Goal: Task Accomplishment & Management: Manage account settings

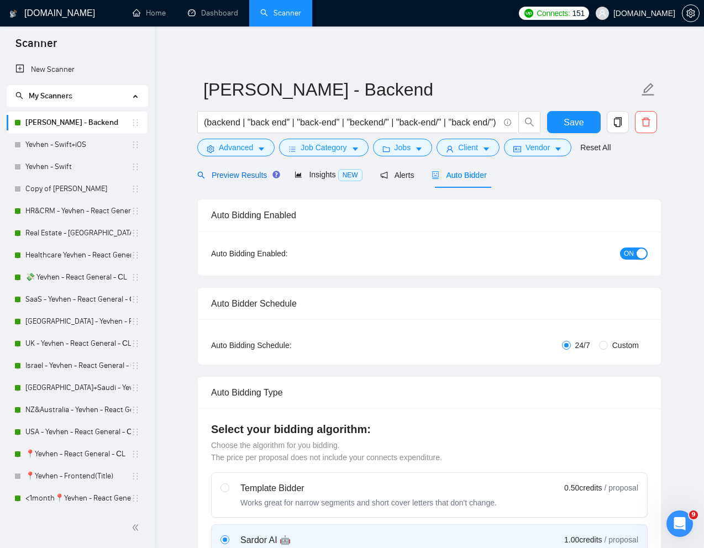
click at [246, 176] on span "Preview Results" at bounding box center [237, 175] width 80 height 9
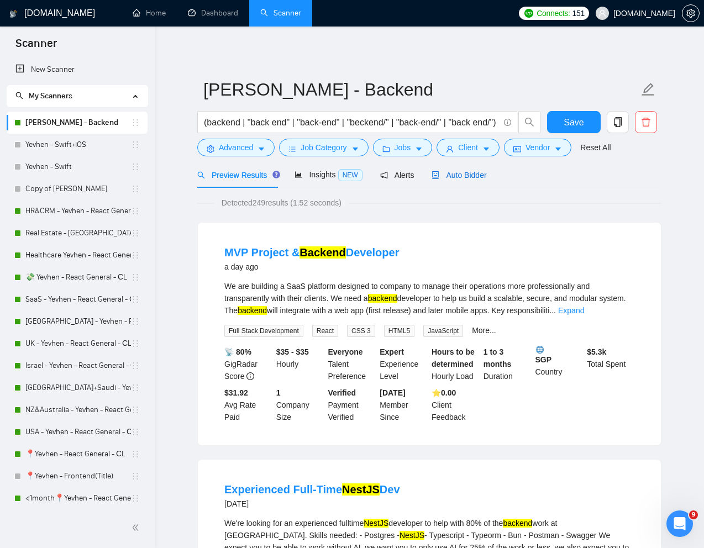
click at [452, 172] on span "Auto Bidder" at bounding box center [459, 175] width 55 height 9
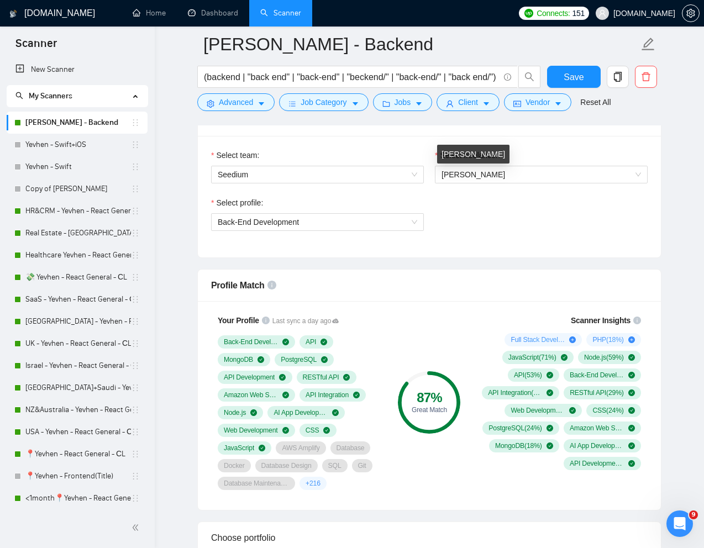
scroll to position [576, 0]
click at [524, 176] on span "[PERSON_NAME]" at bounding box center [541, 174] width 199 height 17
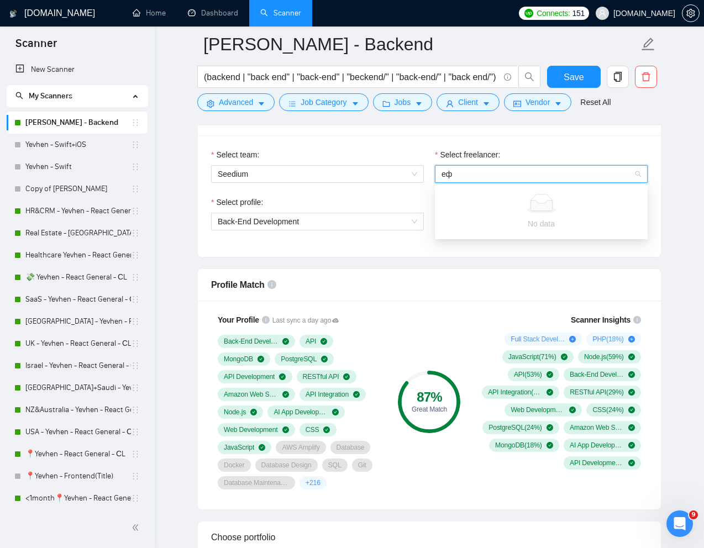
type input "е"
type input "ta"
click at [496, 172] on span "Ihor Andriienko" at bounding box center [541, 174] width 199 height 17
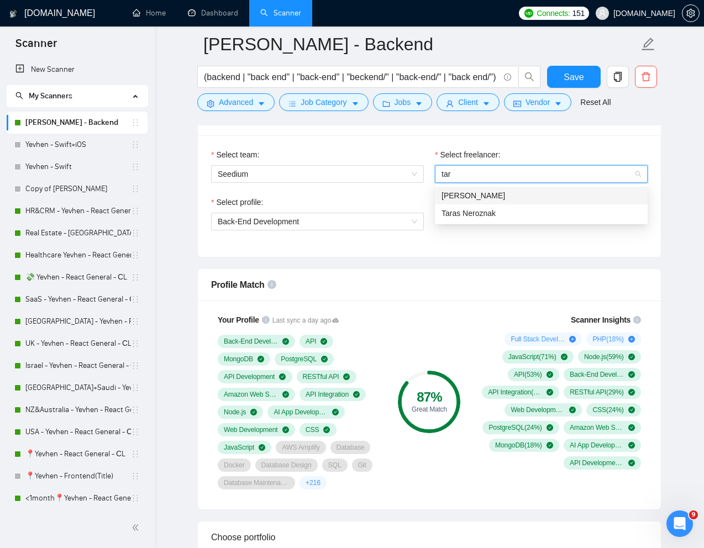
type input "tara"
click at [481, 211] on span "Taras Neroznak" at bounding box center [469, 213] width 54 height 9
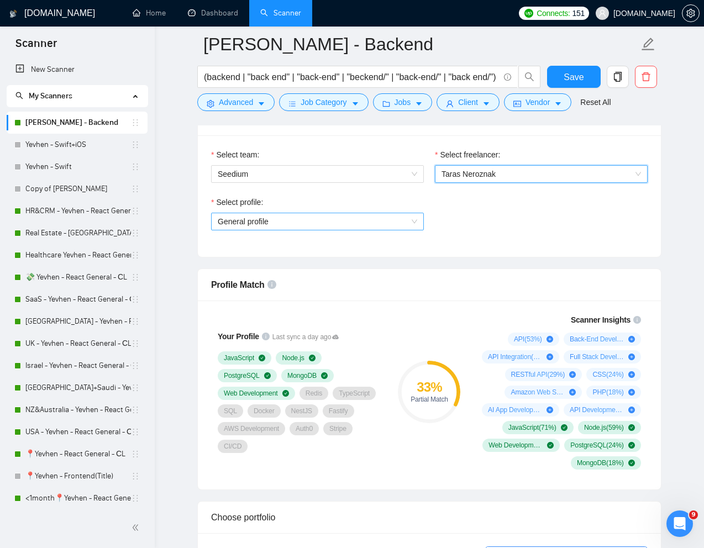
click at [369, 223] on span "General profile" at bounding box center [317, 221] width 199 height 17
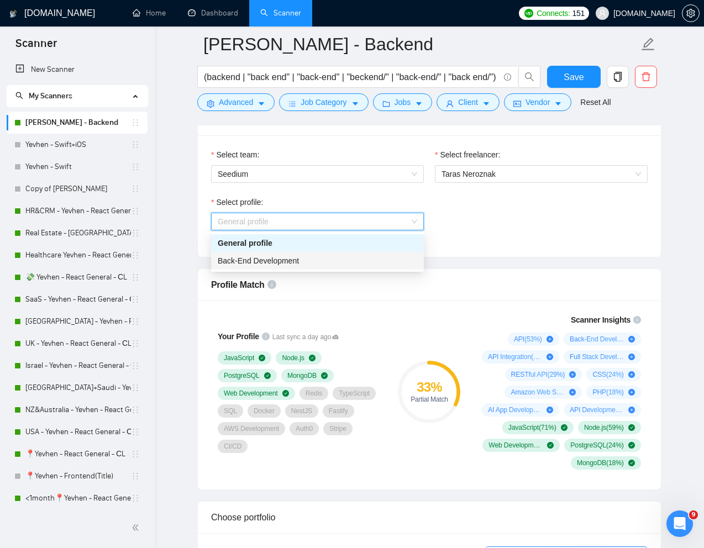
click at [296, 260] on span "Back-End Development" at bounding box center [258, 260] width 81 height 9
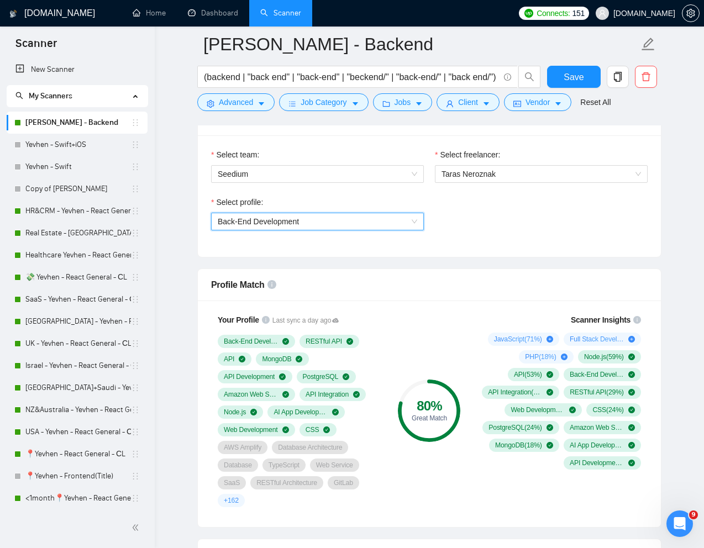
click at [518, 233] on div "Select profile: 1110580748673863680 Back-End Development" at bounding box center [430, 220] width 448 height 48
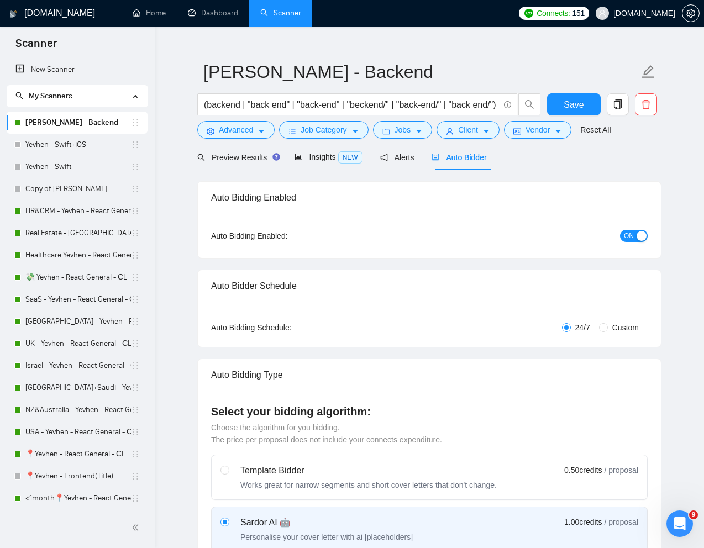
scroll to position [0, 0]
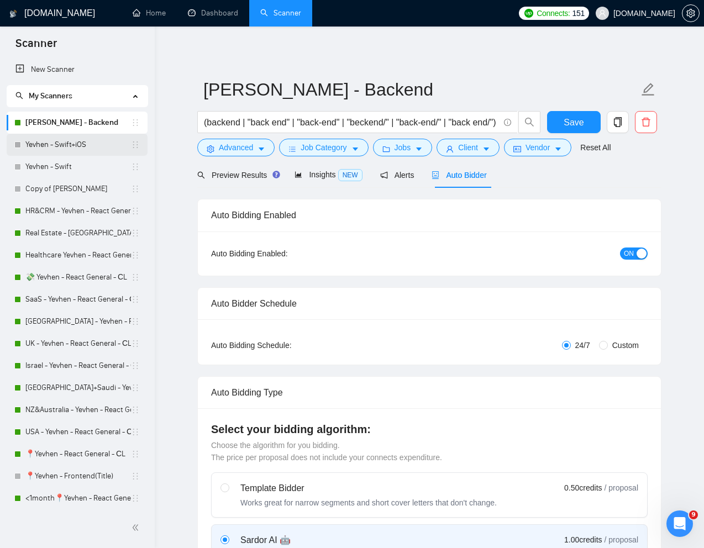
click at [57, 145] on link "Yevhen - Swift+iOS" at bounding box center [78, 145] width 106 height 22
click at [69, 143] on link "Yevhen - Swift+iOS" at bounding box center [78, 145] width 106 height 22
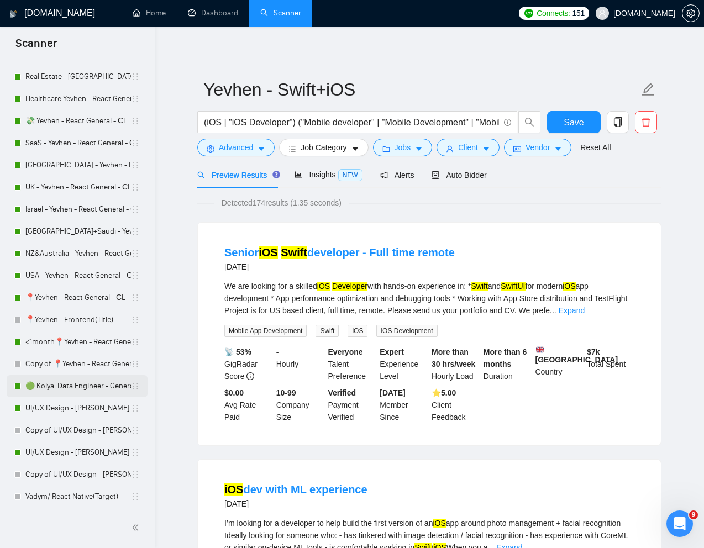
scroll to position [171, 0]
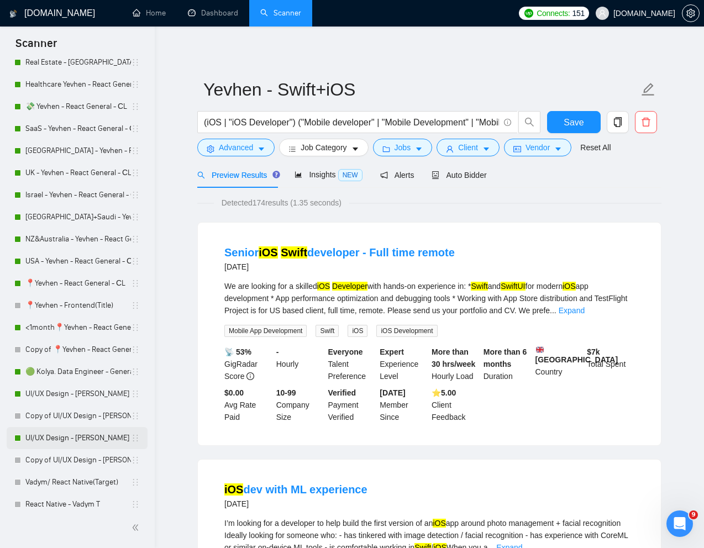
click at [65, 440] on link "UI/UX Design - [PERSON_NAME]" at bounding box center [78, 438] width 106 height 22
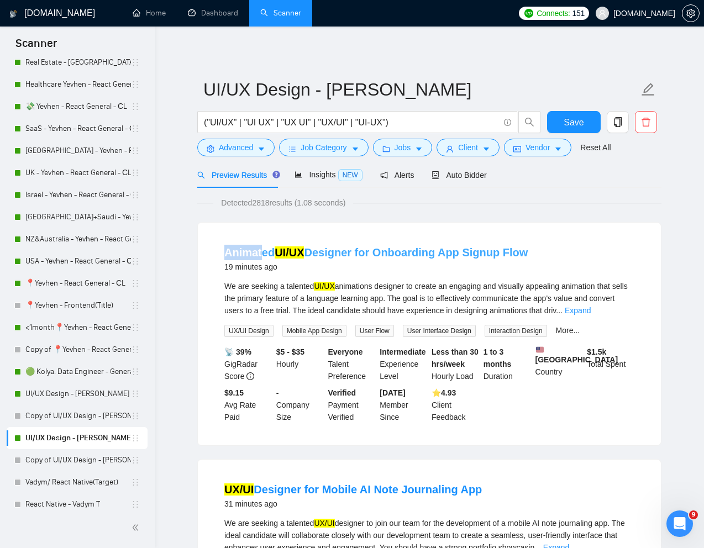
drag, startPoint x: 216, startPoint y: 253, endPoint x: 260, endPoint y: 251, distance: 43.7
click at [260, 251] on li "Animated UI/UX Designer for Onboarding App Signup Flow 19 minutes ago We are se…" at bounding box center [429, 334] width 437 height 196
copy link "Animat"
click at [234, 150] on span "Advanced" at bounding box center [236, 147] width 34 height 12
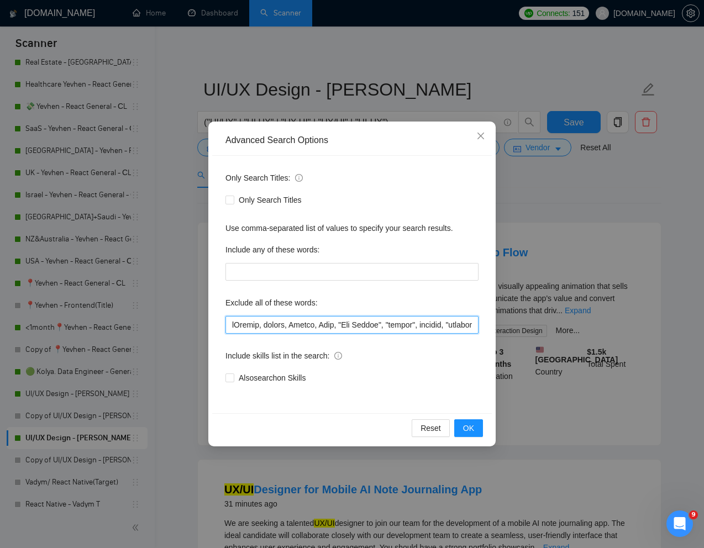
click at [231, 328] on input "text" at bounding box center [351, 325] width 253 height 18
paste input "Animat"
type input "Animat*, iGaming, casino, Retool, Ryno, "App Review", "review", website, "produ…"
click at [465, 429] on span "OK" at bounding box center [468, 428] width 11 height 12
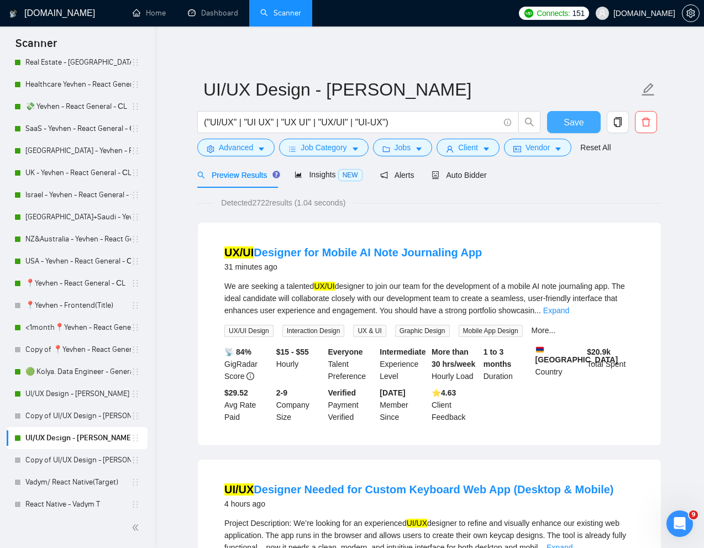
click at [561, 126] on button "Save" at bounding box center [574, 122] width 54 height 22
click at [74, 401] on link "UI/UX Design - [PERSON_NAME]" at bounding box center [78, 394] width 106 height 22
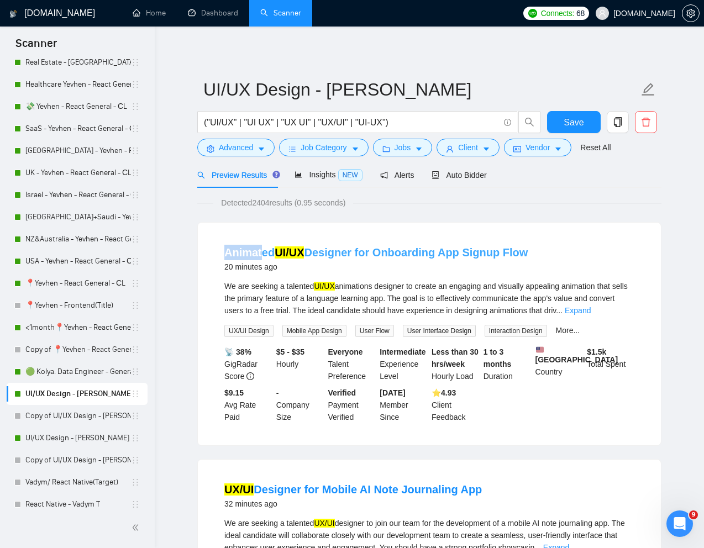
drag, startPoint x: 219, startPoint y: 253, endPoint x: 262, endPoint y: 254, distance: 43.1
click at [262, 254] on li "Animated UI/UX Designer for Onboarding App Signup Flow 20 minutes ago We are se…" at bounding box center [429, 334] width 437 height 196
copy link "Animat"
click at [227, 144] on span "Advanced" at bounding box center [236, 147] width 34 height 12
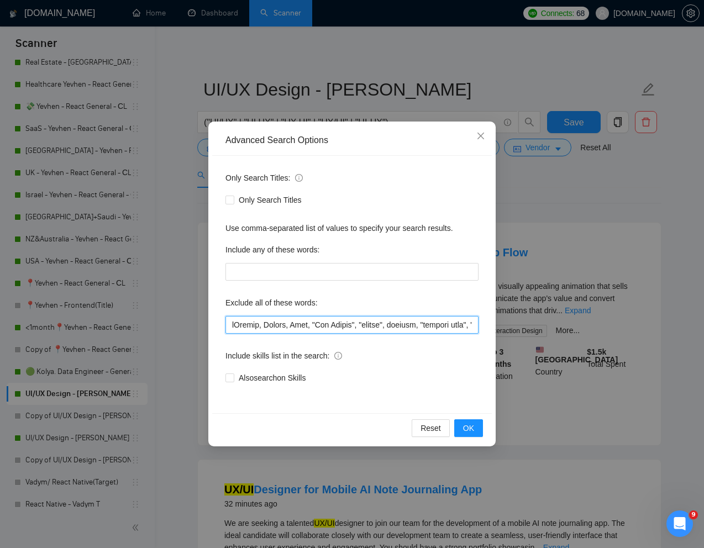
click at [232, 325] on input "text" at bounding box center [351, 325] width 253 height 18
paste input "Animat"
type input "Animat*, iGaming, Retool, Ryno, "App Review", "review", website, "product page"…"
click at [465, 432] on span "OK" at bounding box center [468, 428] width 11 height 12
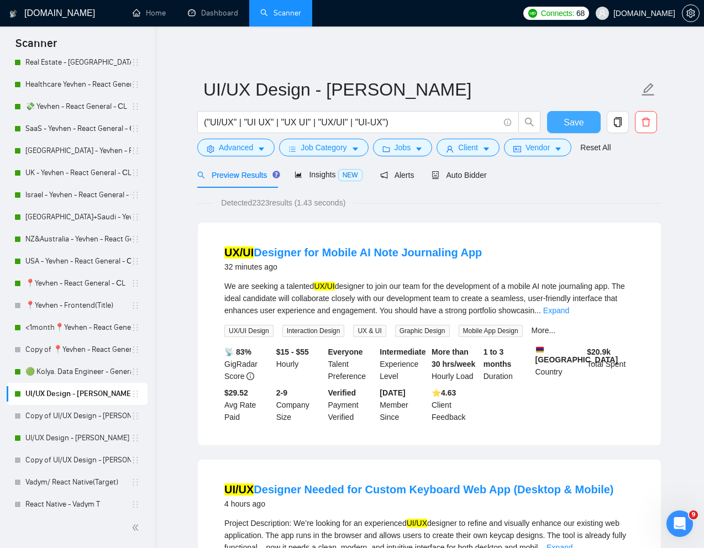
click at [577, 122] on span "Save" at bounding box center [574, 122] width 20 height 14
click at [48, 436] on link "UI/UX Design - [PERSON_NAME]" at bounding box center [78, 438] width 106 height 22
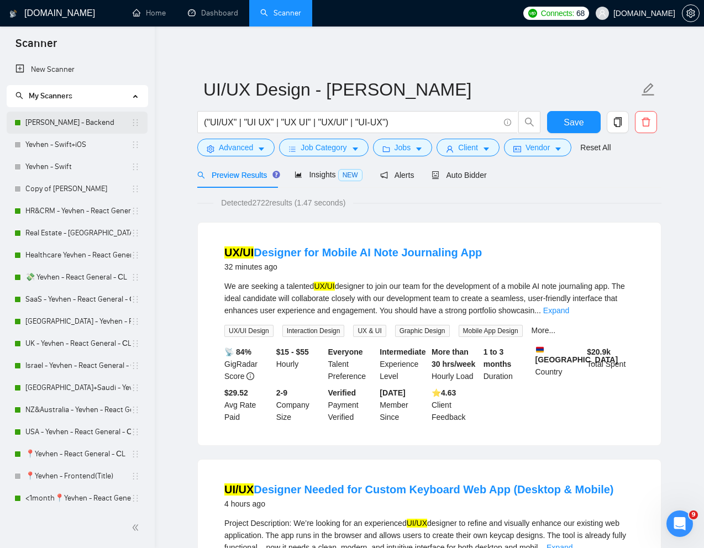
click at [47, 124] on link "[PERSON_NAME] - Backend" at bounding box center [78, 123] width 106 height 22
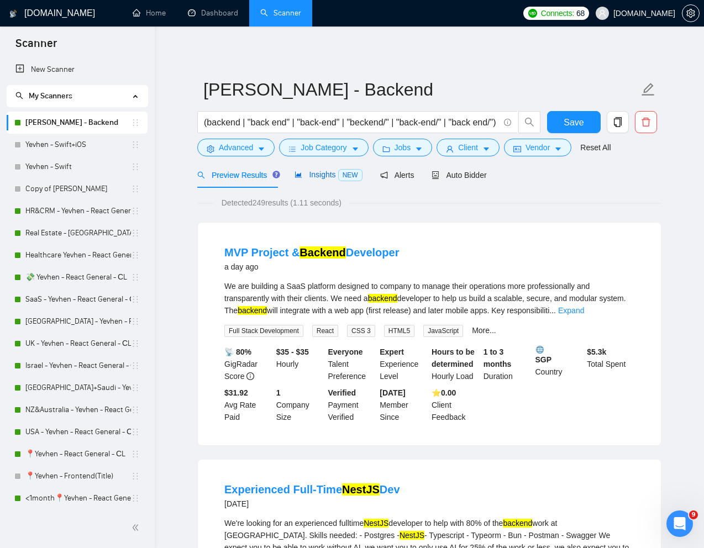
click at [319, 171] on span "Insights NEW" at bounding box center [328, 174] width 67 height 9
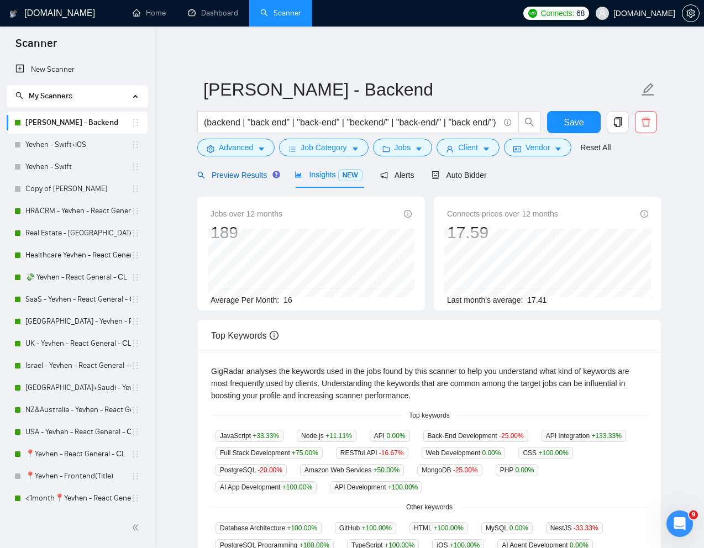
click at [245, 177] on span "Preview Results" at bounding box center [237, 175] width 80 height 9
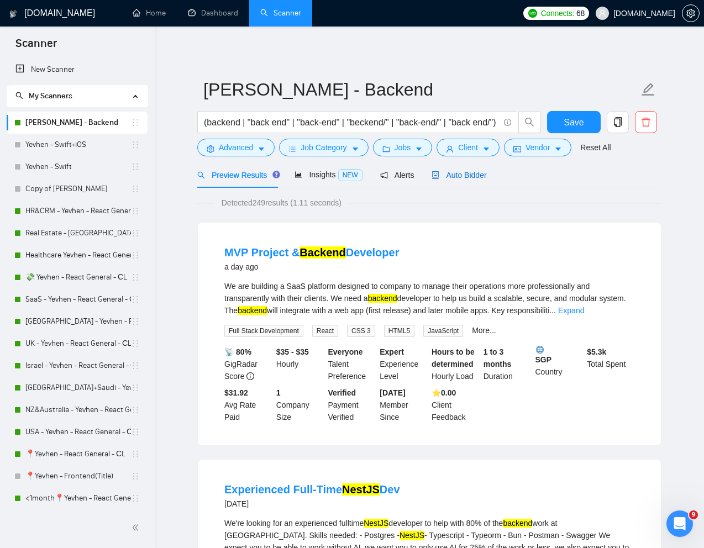
click at [460, 175] on span "Auto Bidder" at bounding box center [459, 175] width 55 height 9
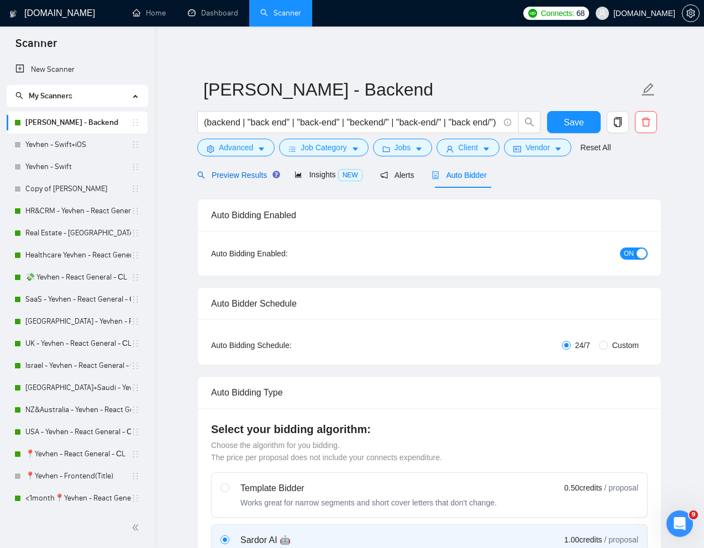
click at [234, 172] on span "Preview Results" at bounding box center [237, 175] width 80 height 9
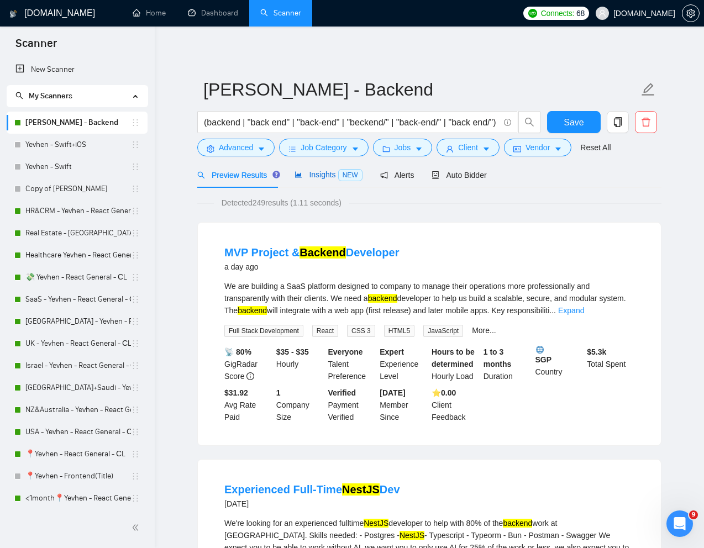
click at [310, 172] on span "Insights NEW" at bounding box center [328, 174] width 67 height 9
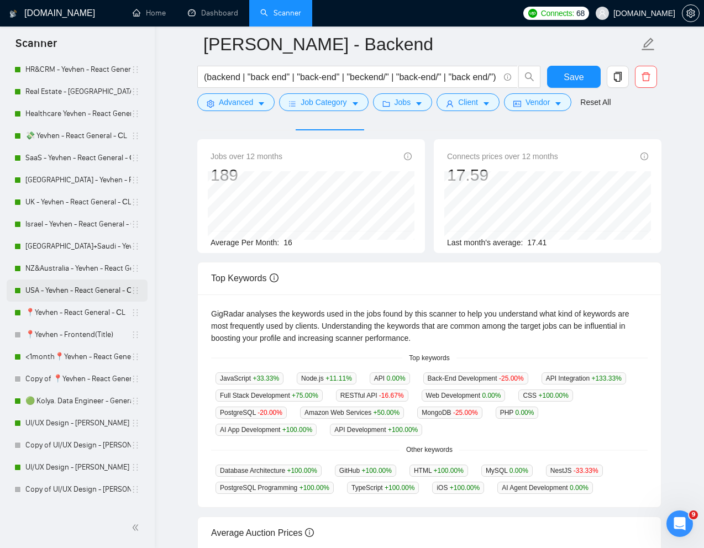
scroll to position [145, 0]
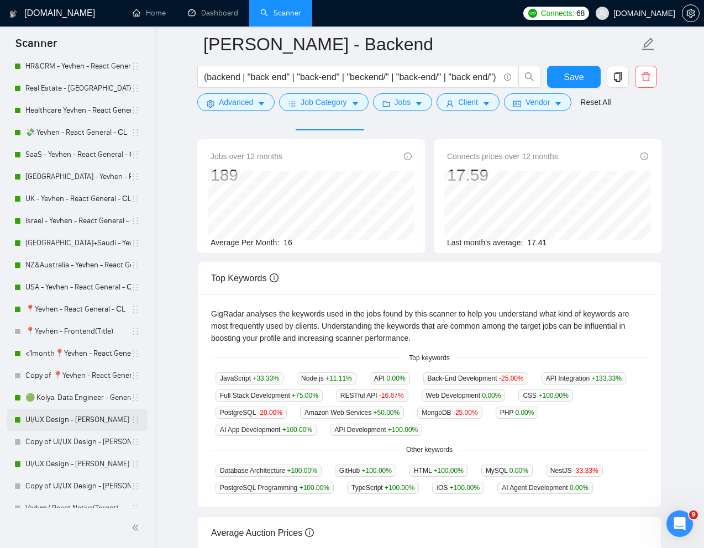
click at [54, 419] on link "UI/UX Design - [PERSON_NAME]" at bounding box center [78, 420] width 106 height 22
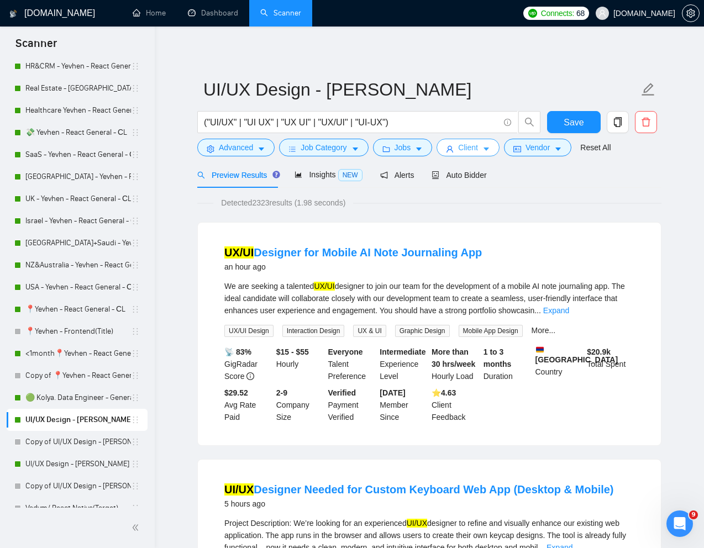
click at [458, 144] on button "Client" at bounding box center [468, 148] width 63 height 18
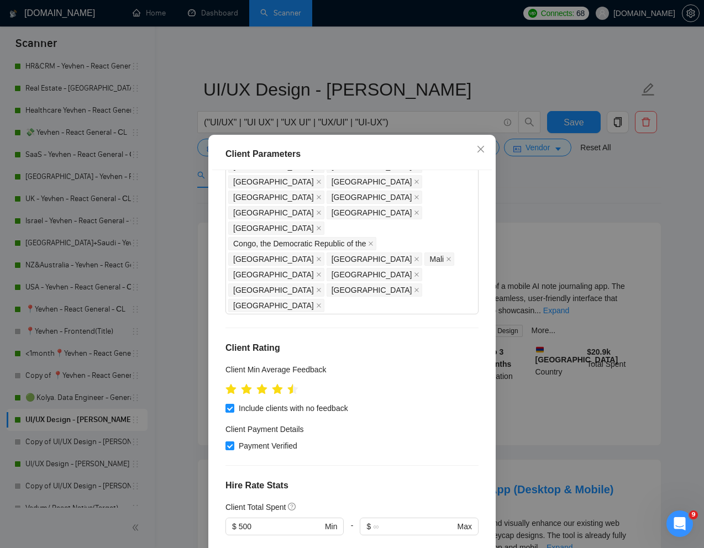
scroll to position [204, 0]
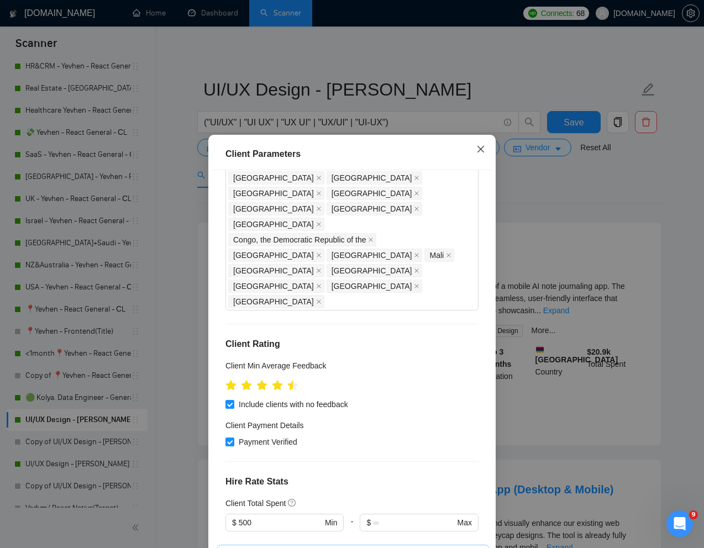
click at [481, 150] on icon "close" at bounding box center [480, 149] width 7 height 7
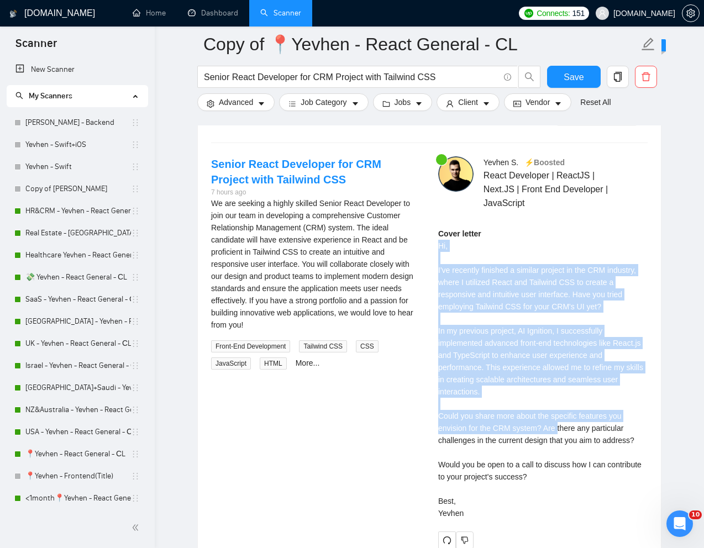
scroll to position [195, 0]
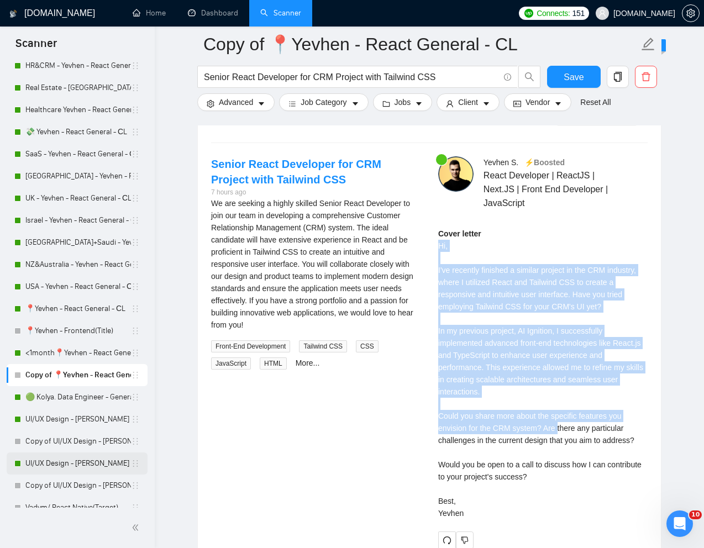
click at [50, 468] on link "UI/UX Design - [PERSON_NAME]" at bounding box center [78, 464] width 106 height 22
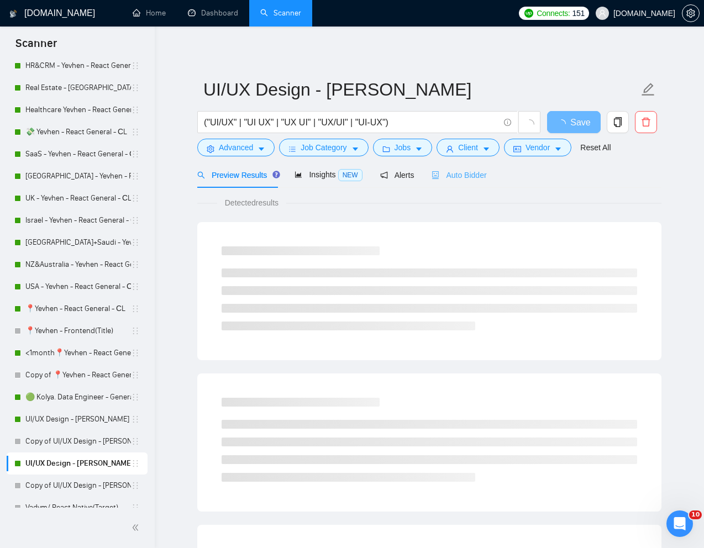
click at [450, 182] on div "Auto Bidder" at bounding box center [459, 175] width 55 height 26
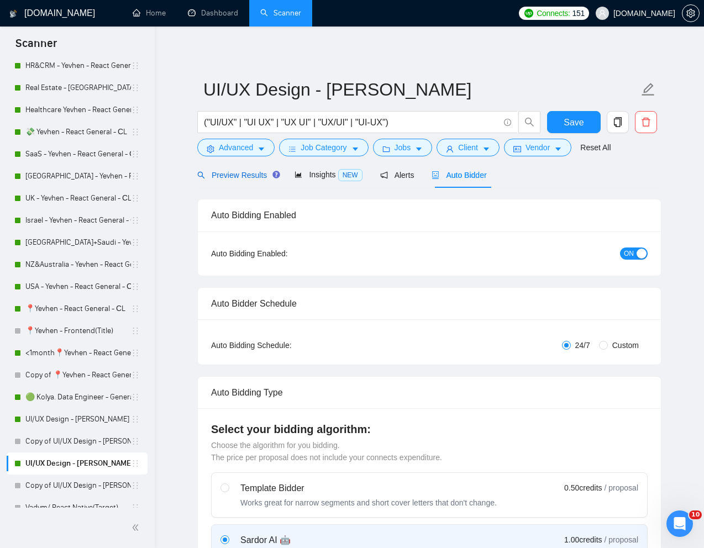
click at [234, 174] on span "Preview Results" at bounding box center [237, 175] width 80 height 9
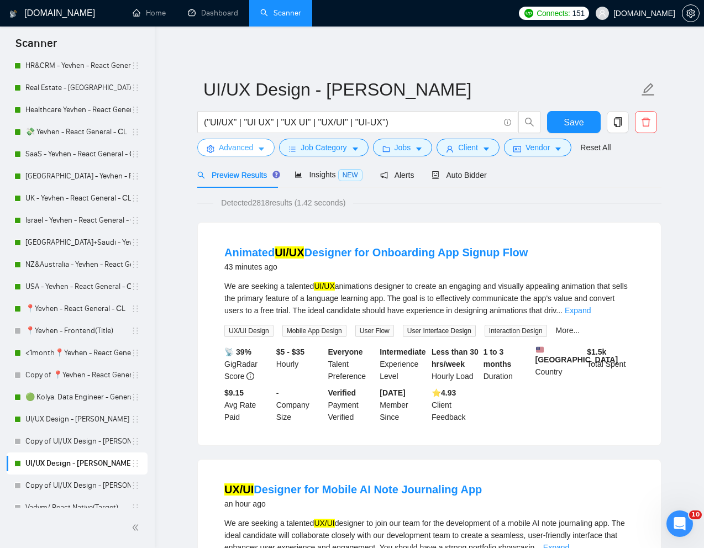
click at [243, 146] on span "Advanced" at bounding box center [236, 147] width 34 height 12
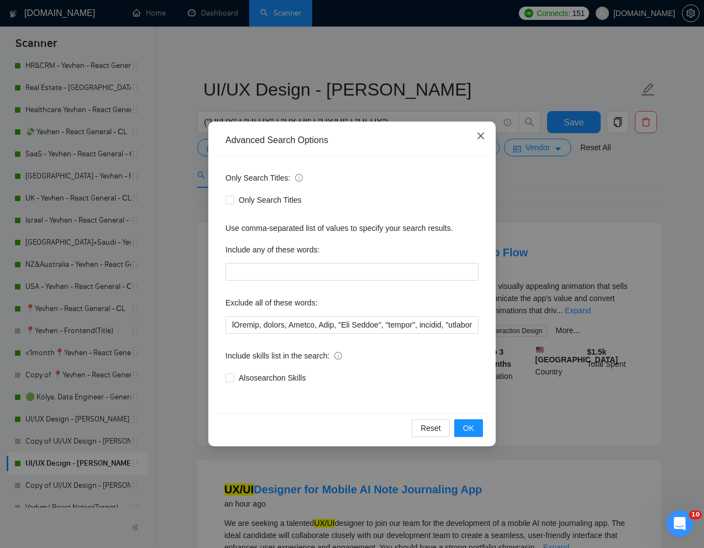
click at [480, 134] on icon "close" at bounding box center [480, 136] width 9 height 9
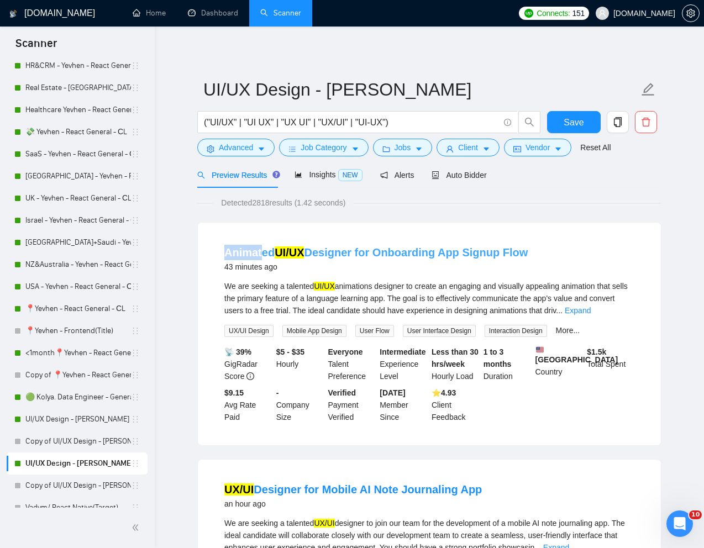
drag, startPoint x: 216, startPoint y: 252, endPoint x: 261, endPoint y: 255, distance: 44.9
click at [261, 255] on li "Animated UI/UX Designer for Onboarding App Signup Flow 43 minutes ago We are se…" at bounding box center [429, 334] width 437 height 196
copy link "Animat"
click at [231, 148] on span "Advanced" at bounding box center [236, 147] width 34 height 12
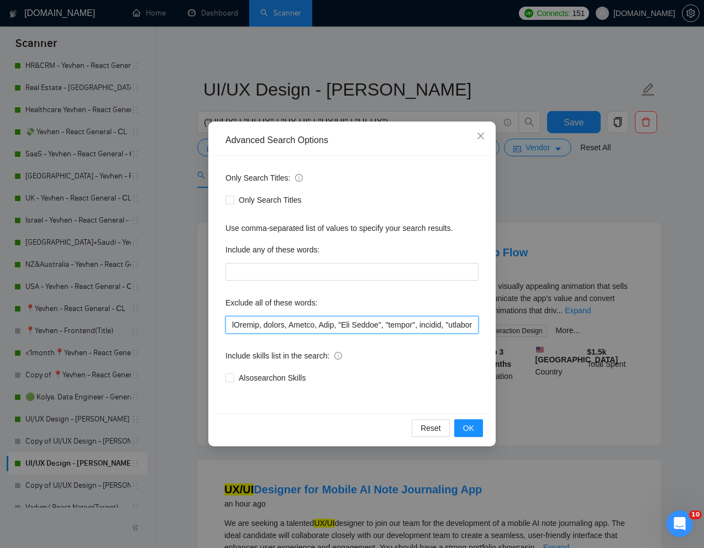
click at [232, 327] on input "text" at bounding box center [351, 325] width 253 height 18
paste input "Animat"
type input "Animat*, iGaming, casino, Retool, Ryno, "App Review", "review", website, "produ…"
click at [461, 428] on button "OK" at bounding box center [468, 428] width 29 height 18
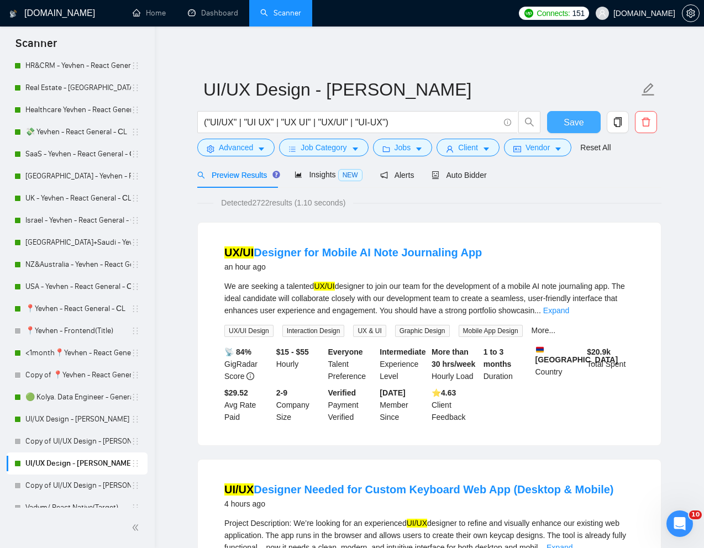
click at [566, 118] on span "Save" at bounding box center [574, 122] width 20 height 14
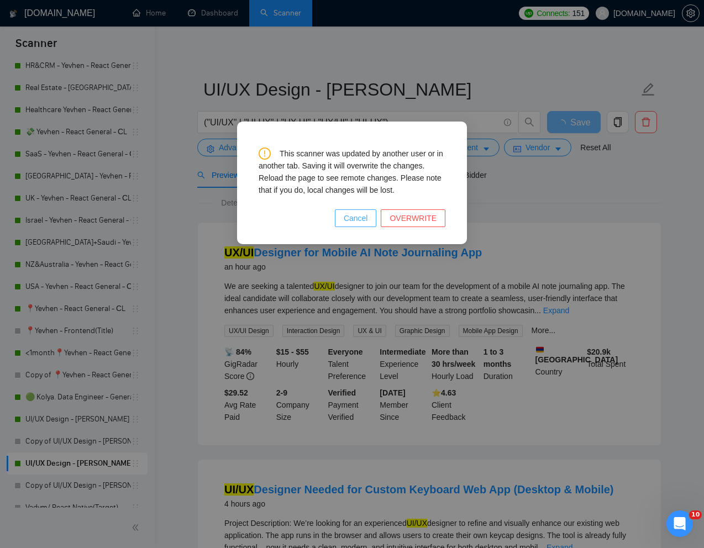
click at [358, 221] on span "Cancel" at bounding box center [356, 218] width 24 height 12
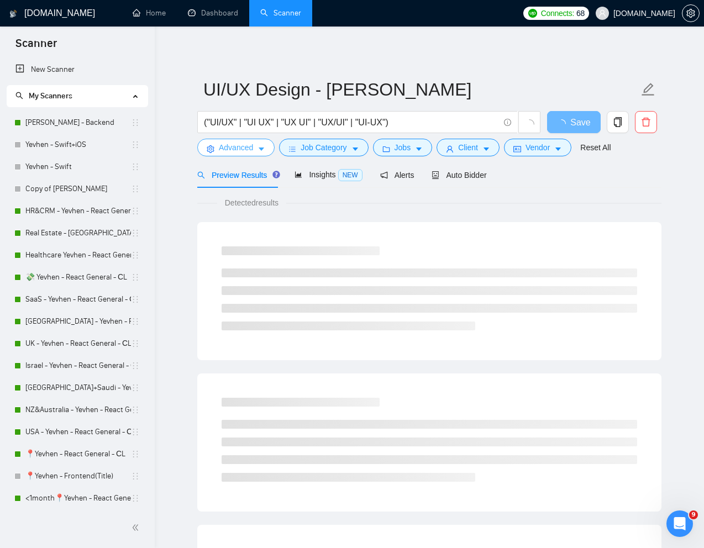
click at [242, 147] on span "Advanced" at bounding box center [236, 147] width 34 height 12
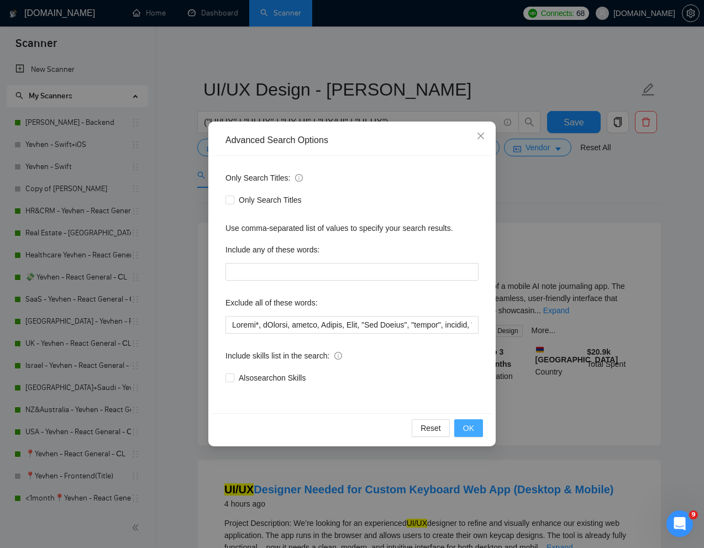
click at [472, 430] on span "OK" at bounding box center [468, 428] width 11 height 12
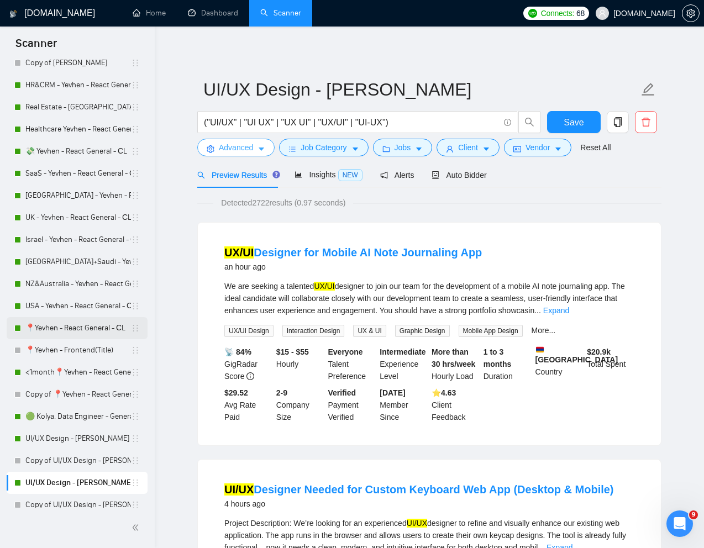
scroll to position [197, 0]
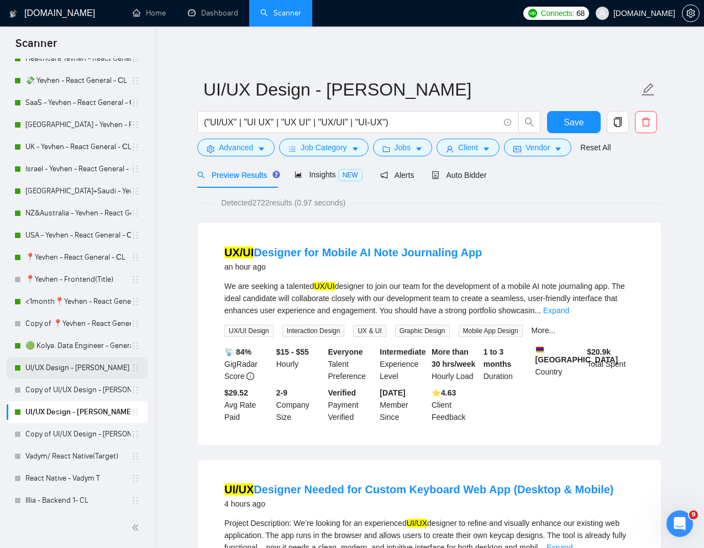
click at [56, 364] on link "UI/UX Design - [PERSON_NAME]" at bounding box center [78, 368] width 106 height 22
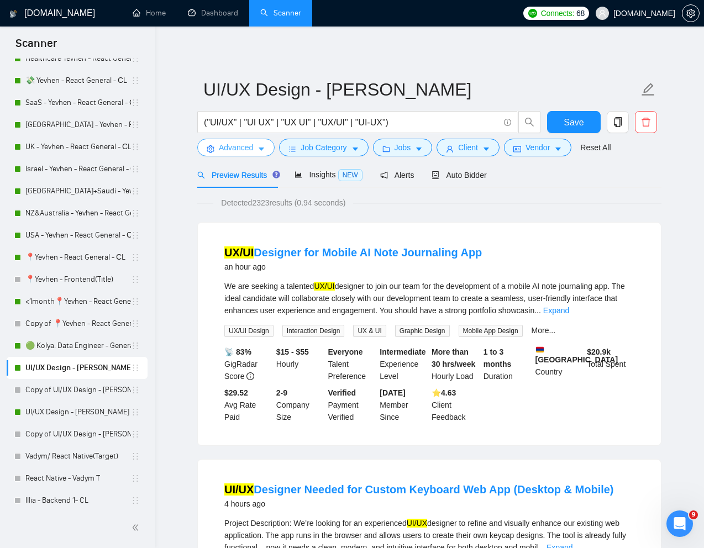
click at [236, 147] on span "Advanced" at bounding box center [236, 147] width 34 height 12
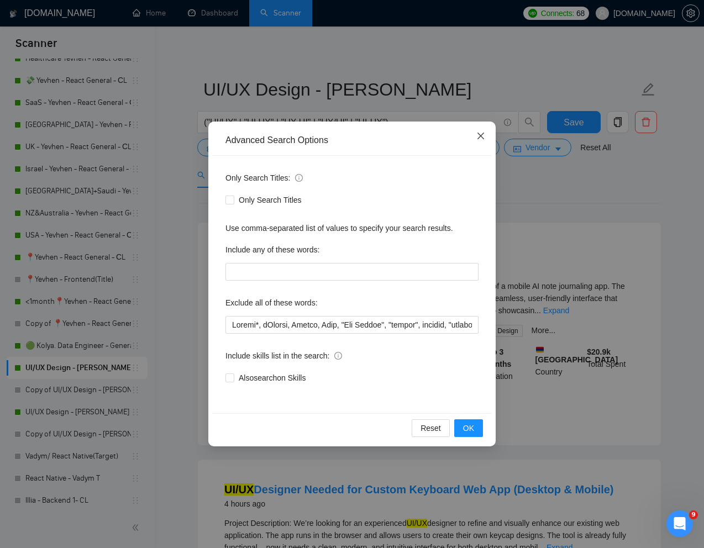
click at [479, 141] on span "Close" at bounding box center [481, 137] width 30 height 30
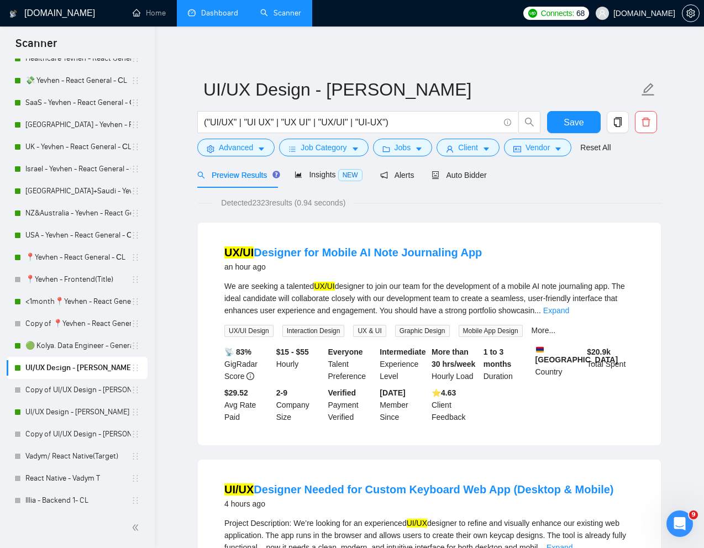
click at [217, 10] on link "Dashboard" at bounding box center [213, 12] width 50 height 9
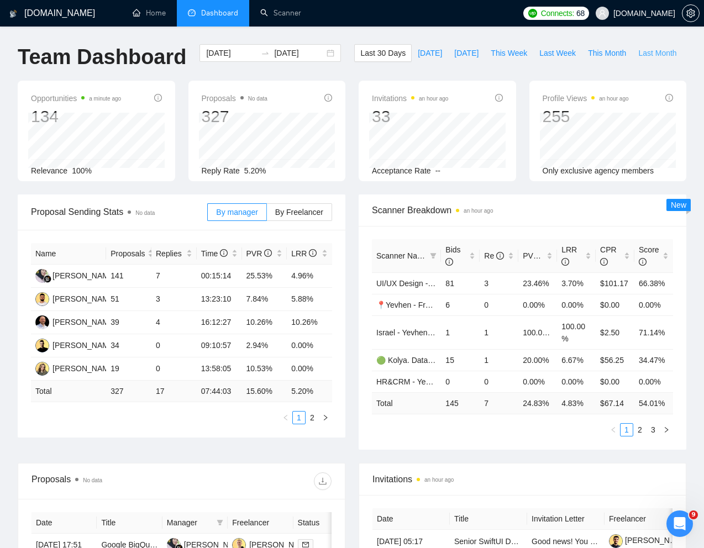
click at [638, 59] on span "Last Month" at bounding box center [657, 53] width 38 height 12
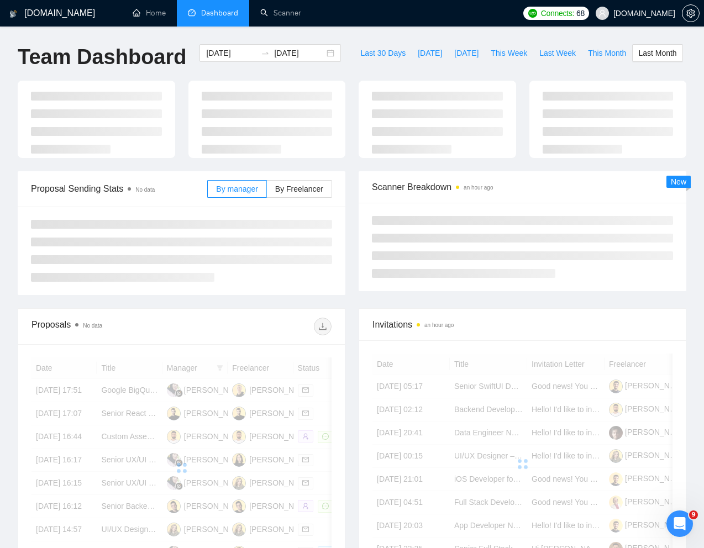
type input "2025-07-01"
type input "2025-07-31"
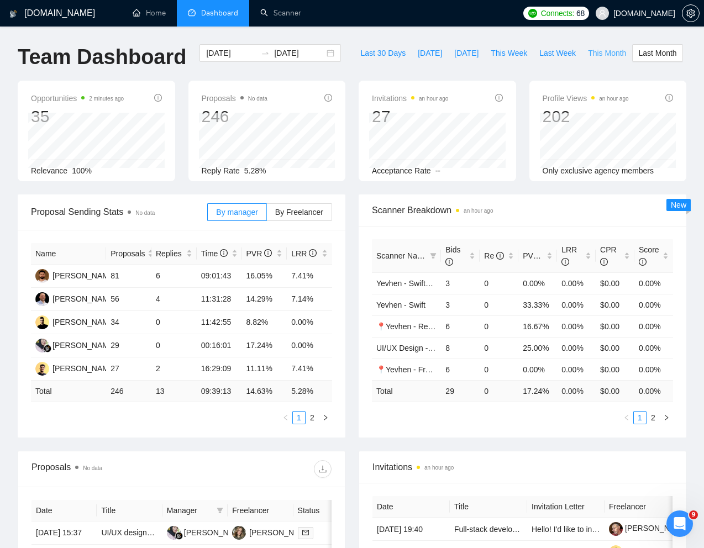
click at [588, 59] on span "This Month" at bounding box center [607, 53] width 38 height 12
type input "2025-08-01"
type input "2025-08-31"
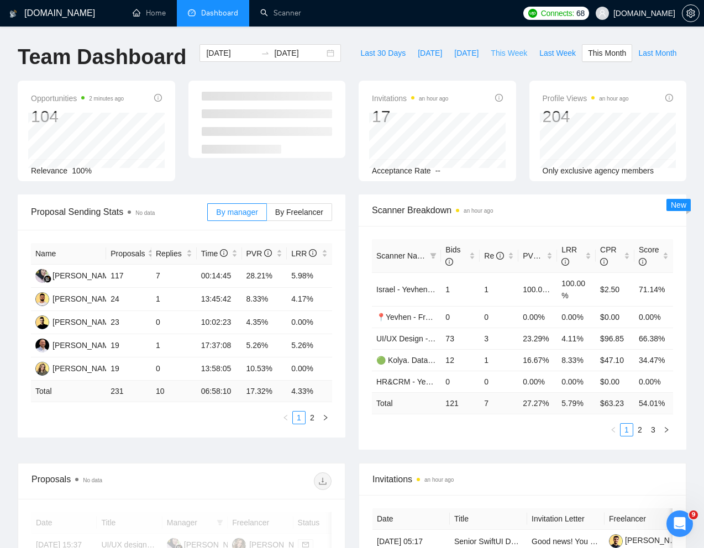
click at [491, 59] on span "This Week" at bounding box center [509, 53] width 36 height 12
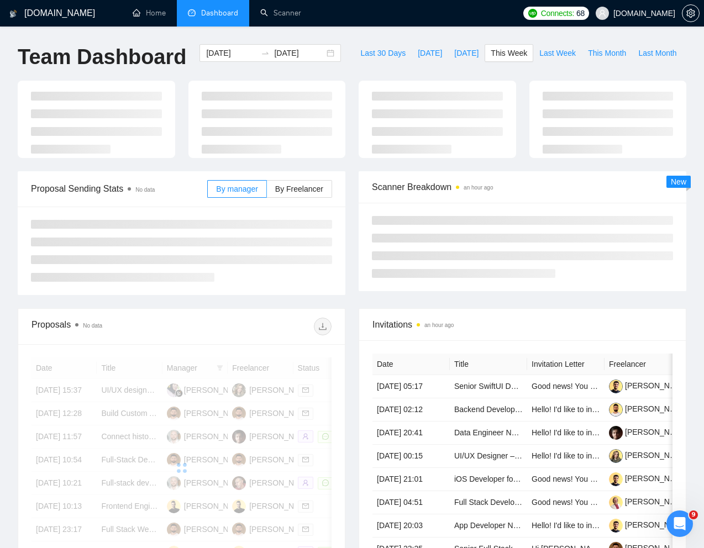
type input "2025-08-18"
type input "2025-08-24"
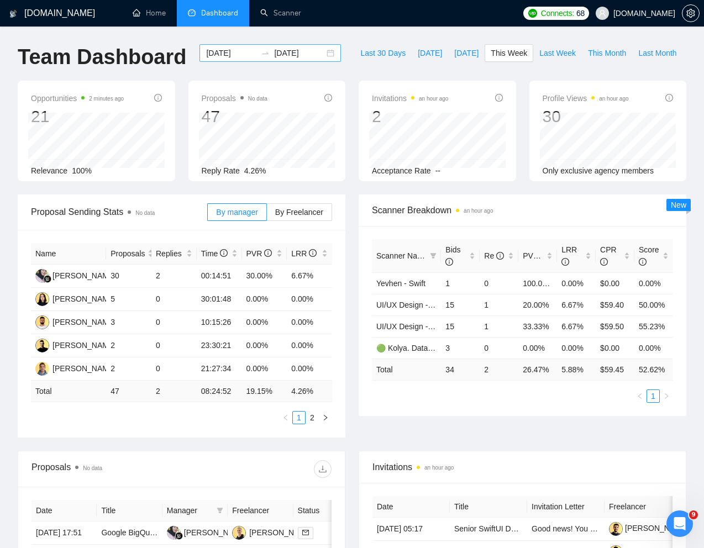
click at [228, 55] on input "2025-08-18" at bounding box center [231, 53] width 50 height 12
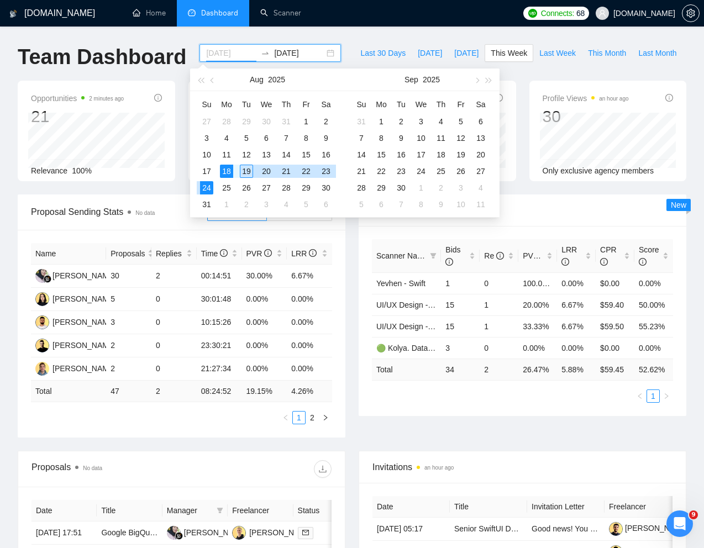
type input "2025-08-18"
click at [229, 169] on div "18" at bounding box center [226, 171] width 13 height 13
click at [291, 51] on input "2025-08-24" at bounding box center [299, 53] width 50 height 12
type input "2025-08-25"
click at [222, 188] on div "25" at bounding box center [226, 187] width 13 height 13
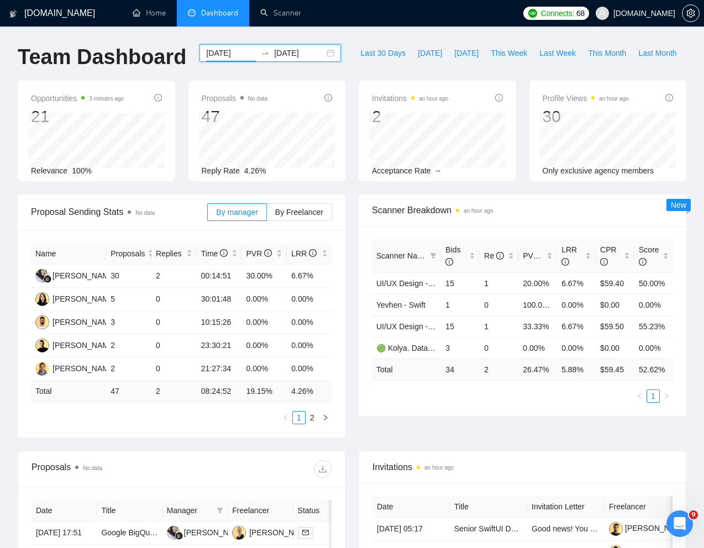
click at [237, 49] on input "2025-08-18" at bounding box center [231, 53] width 50 height 12
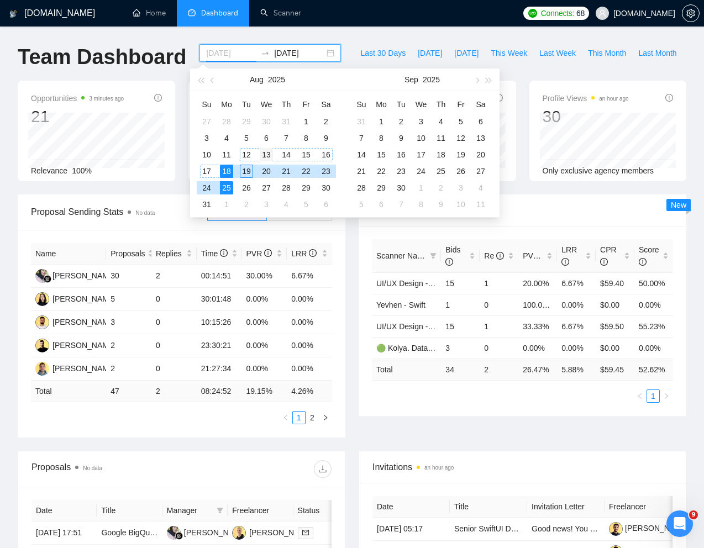
type input "2025-08-13"
click at [267, 156] on div "13" at bounding box center [266, 154] width 13 height 13
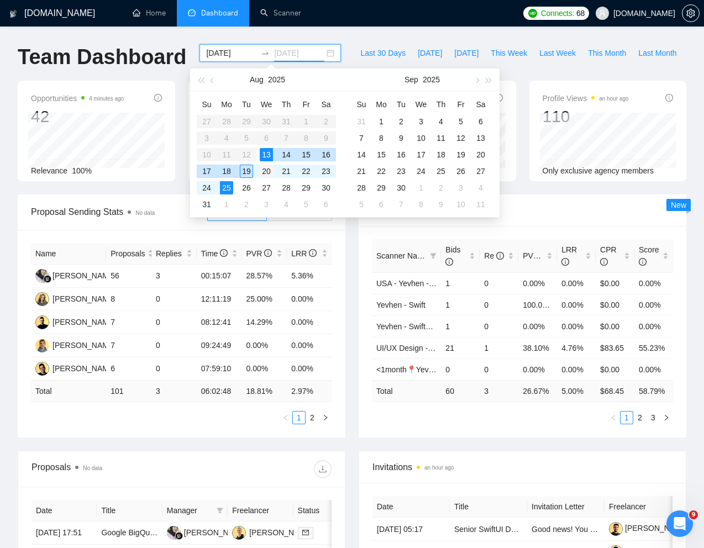
type input "2025-08-20"
click at [261, 173] on div "20" at bounding box center [266, 171] width 13 height 13
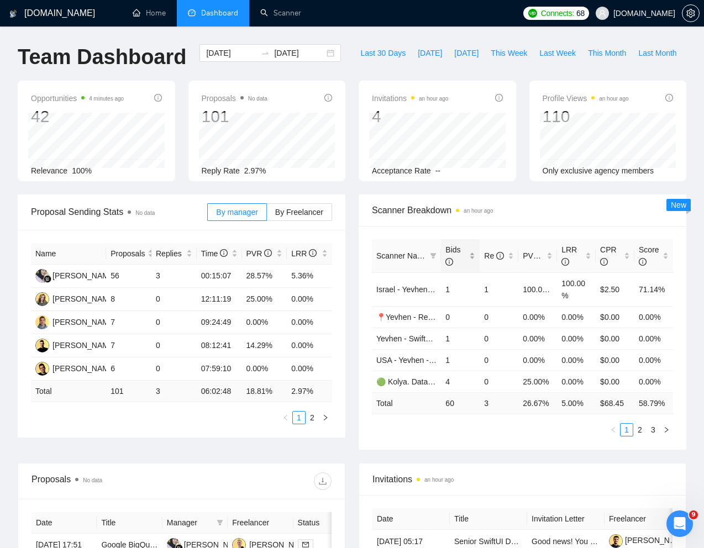
click at [473, 268] on div "Bids" at bounding box center [460, 256] width 30 height 24
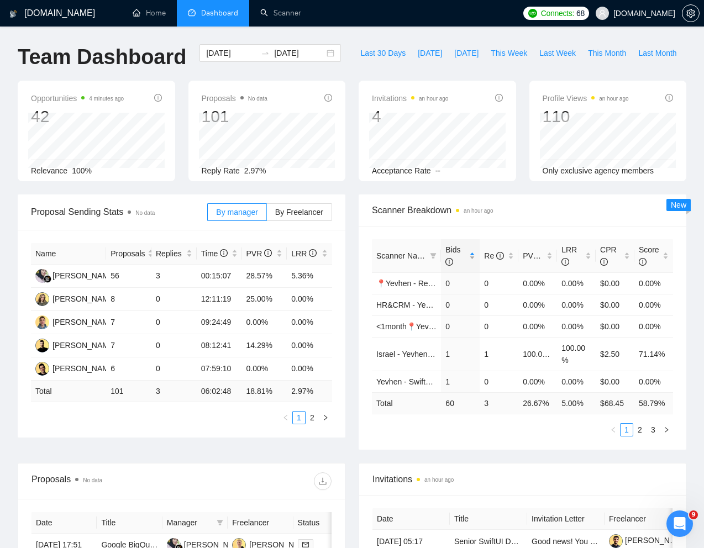
click at [473, 268] on div "Bids" at bounding box center [460, 256] width 30 height 24
